Goal: Task Accomplishment & Management: Use online tool/utility

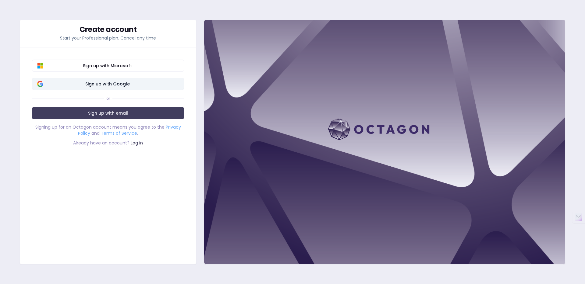
click at [159, 85] on span "Sign up with Google" at bounding box center [107, 84] width 143 height 6
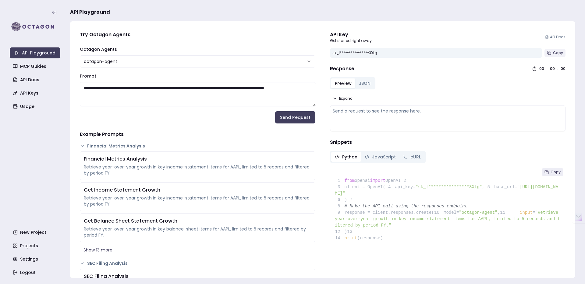
click at [561, 54] on span "Copy" at bounding box center [558, 53] width 10 height 5
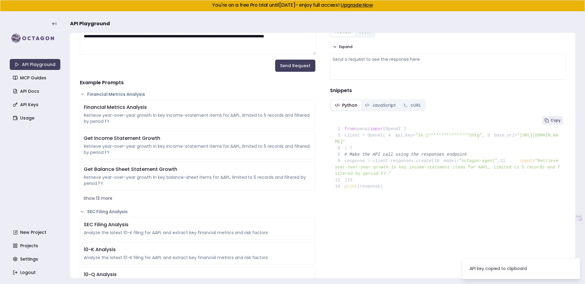
scroll to position [66, 0]
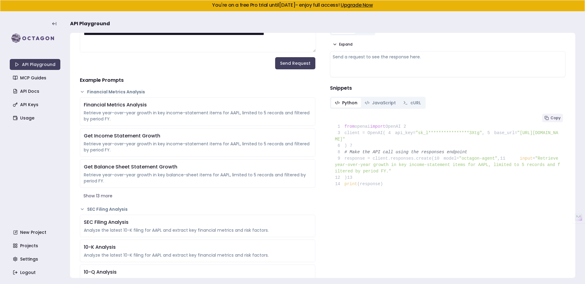
click at [558, 116] on span "Copy" at bounding box center [555, 118] width 10 height 5
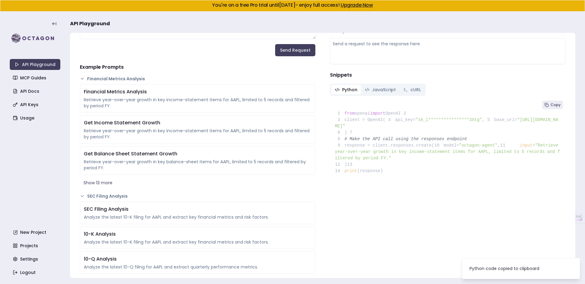
scroll to position [0, 0]
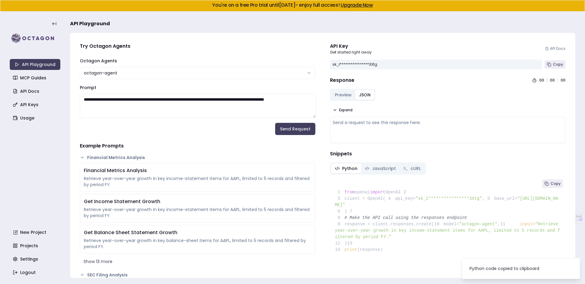
click at [366, 96] on button "JSON" at bounding box center [364, 95] width 19 height 10
click at [343, 96] on button "Preview" at bounding box center [343, 95] width 24 height 10
click at [54, 78] on link "MCP Guides" at bounding box center [35, 77] width 51 height 11
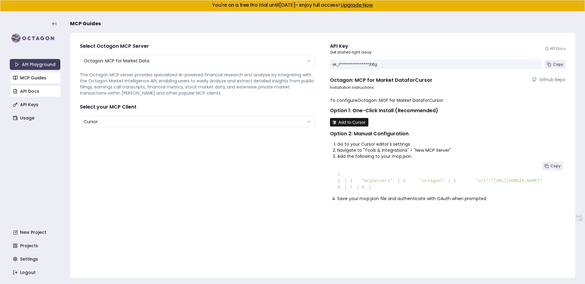
click at [41, 90] on link "API Docs" at bounding box center [35, 91] width 51 height 11
click at [45, 105] on link "API Keys" at bounding box center [35, 104] width 51 height 11
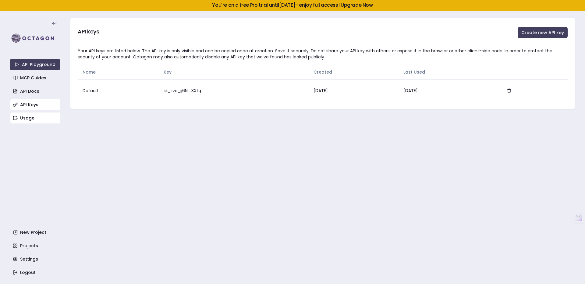
click at [38, 119] on link "Usage" at bounding box center [35, 118] width 51 height 11
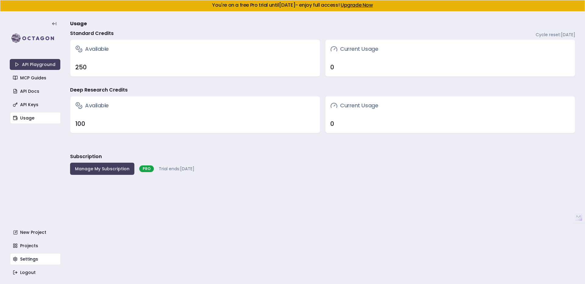
click at [39, 255] on link "Settings" at bounding box center [35, 259] width 51 height 11
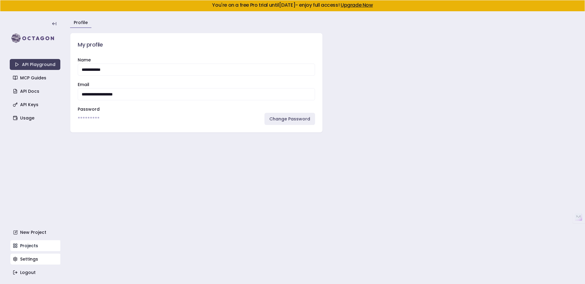
click at [45, 246] on link "Projects" at bounding box center [35, 246] width 51 height 11
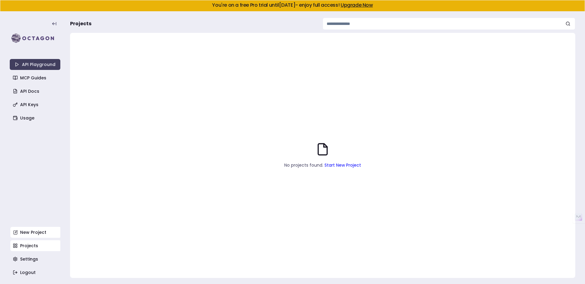
click at [42, 230] on link "New Project" at bounding box center [35, 232] width 51 height 11
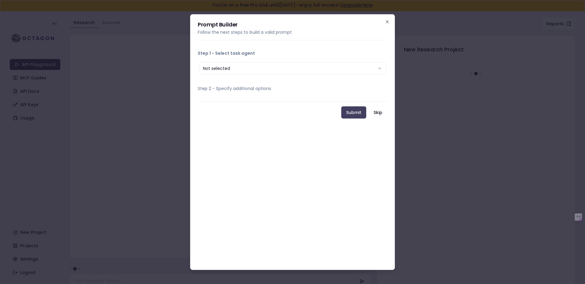
scroll to position [12, 0]
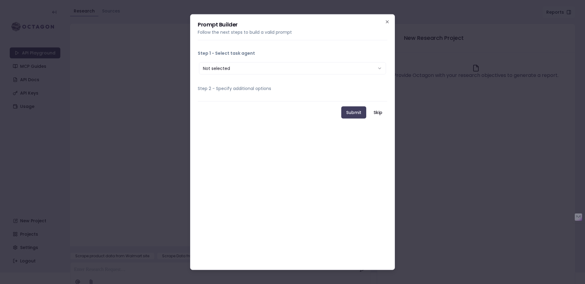
click at [353, 67] on button "Not selected" at bounding box center [292, 68] width 187 height 12
click at [389, 22] on icon "button" at bounding box center [387, 21] width 5 height 5
